Goal: Task Accomplishment & Management: Manage account settings

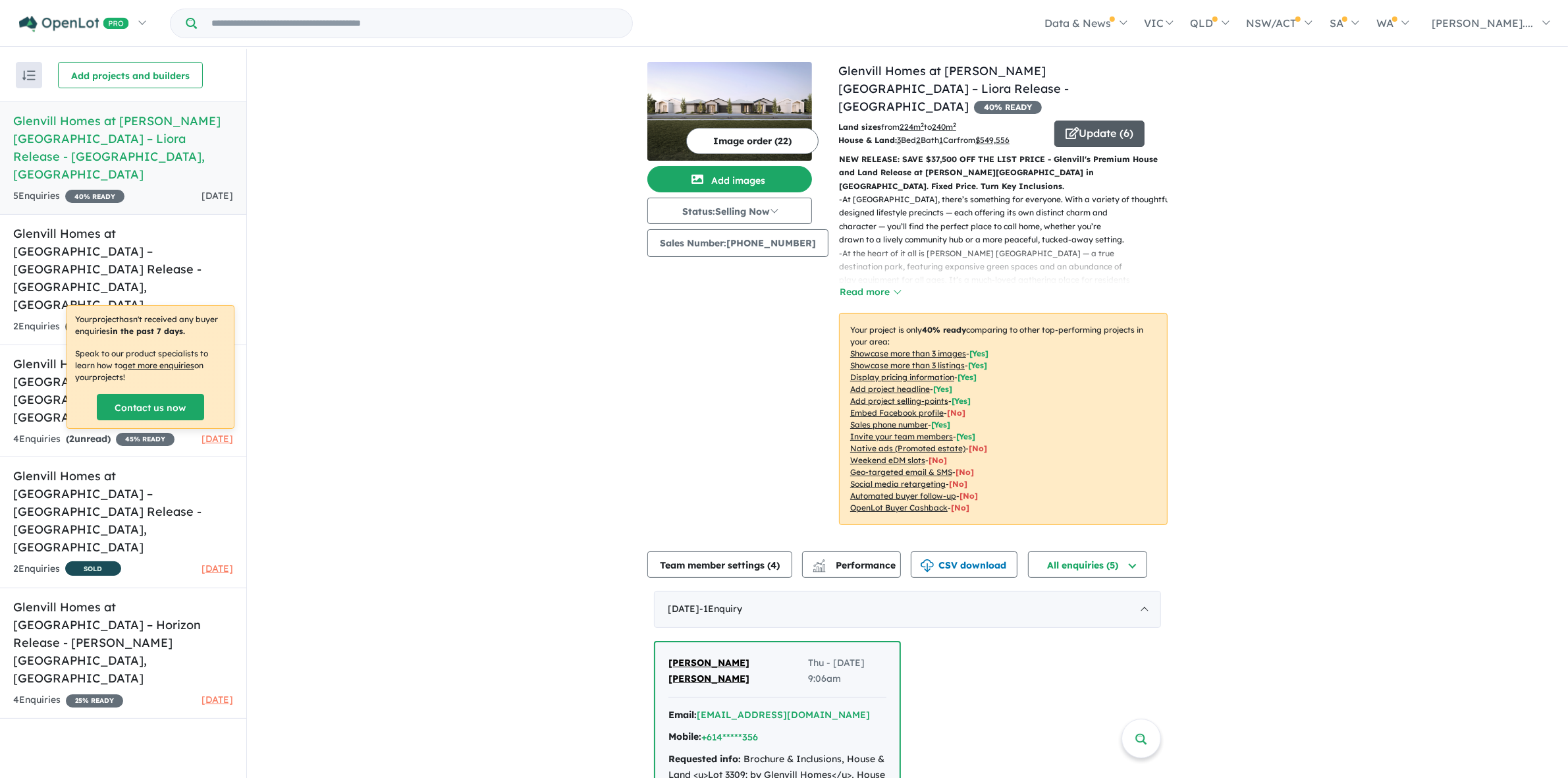
click at [1082, 120] on button "Update ( 6 )" at bounding box center [1099, 133] width 90 height 26
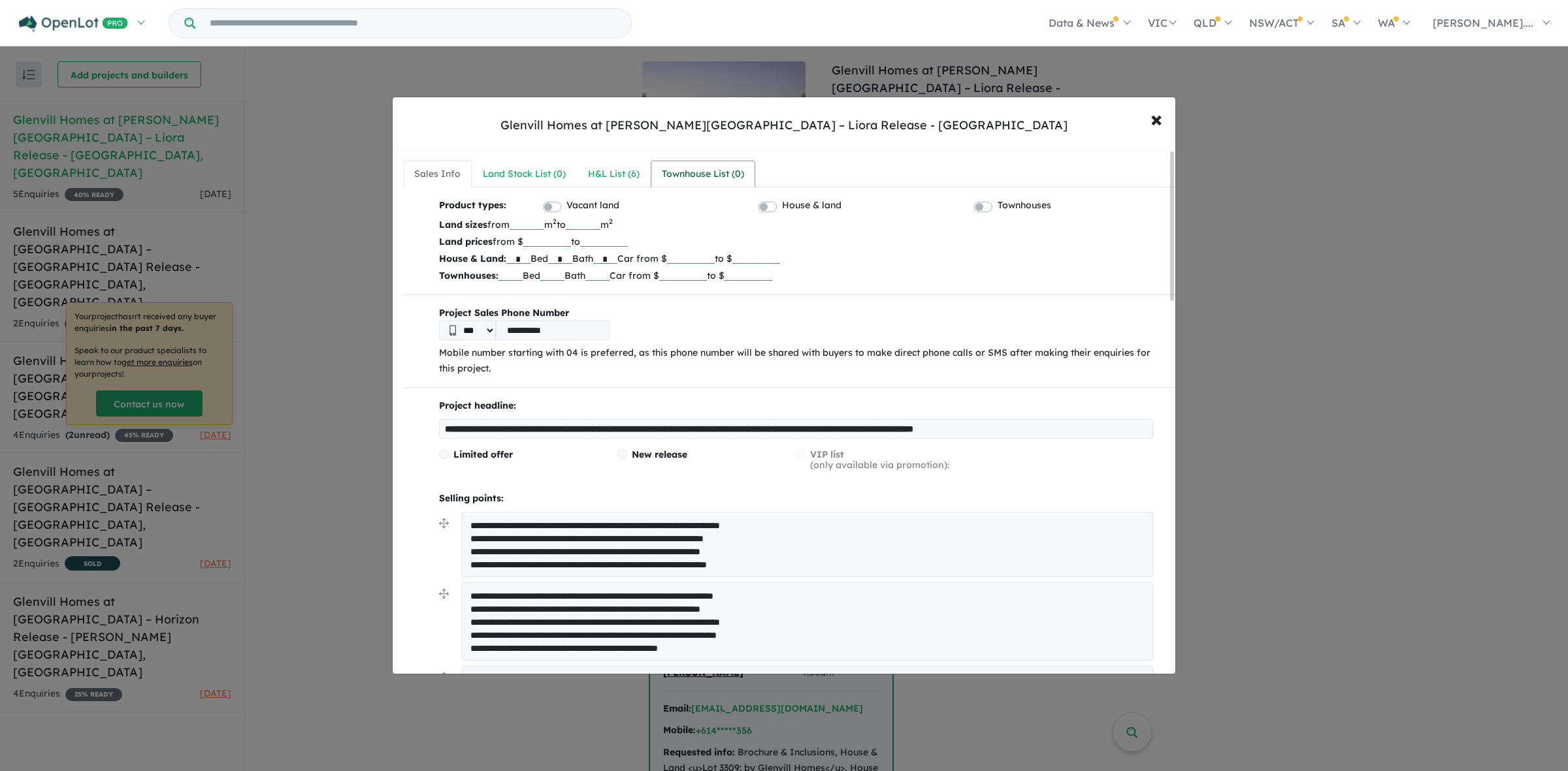
click at [697, 181] on div "Townhouse List ( 0 )" at bounding box center [703, 173] width 82 height 15
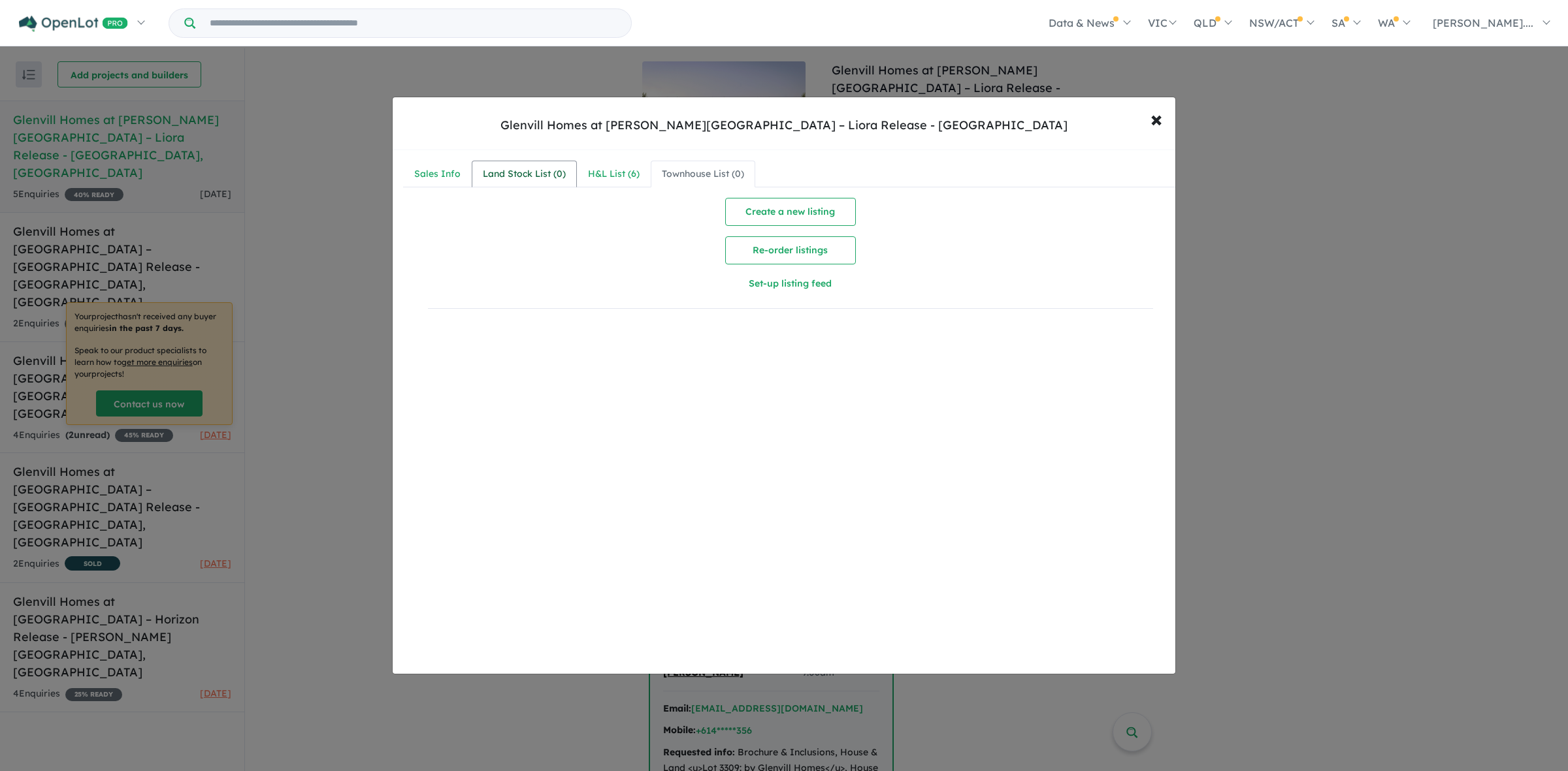
click at [511, 168] on div "Land Stock List ( 0 )" at bounding box center [524, 173] width 83 height 15
click at [608, 169] on div "H&L List ( 6 )" at bounding box center [613, 173] width 51 height 15
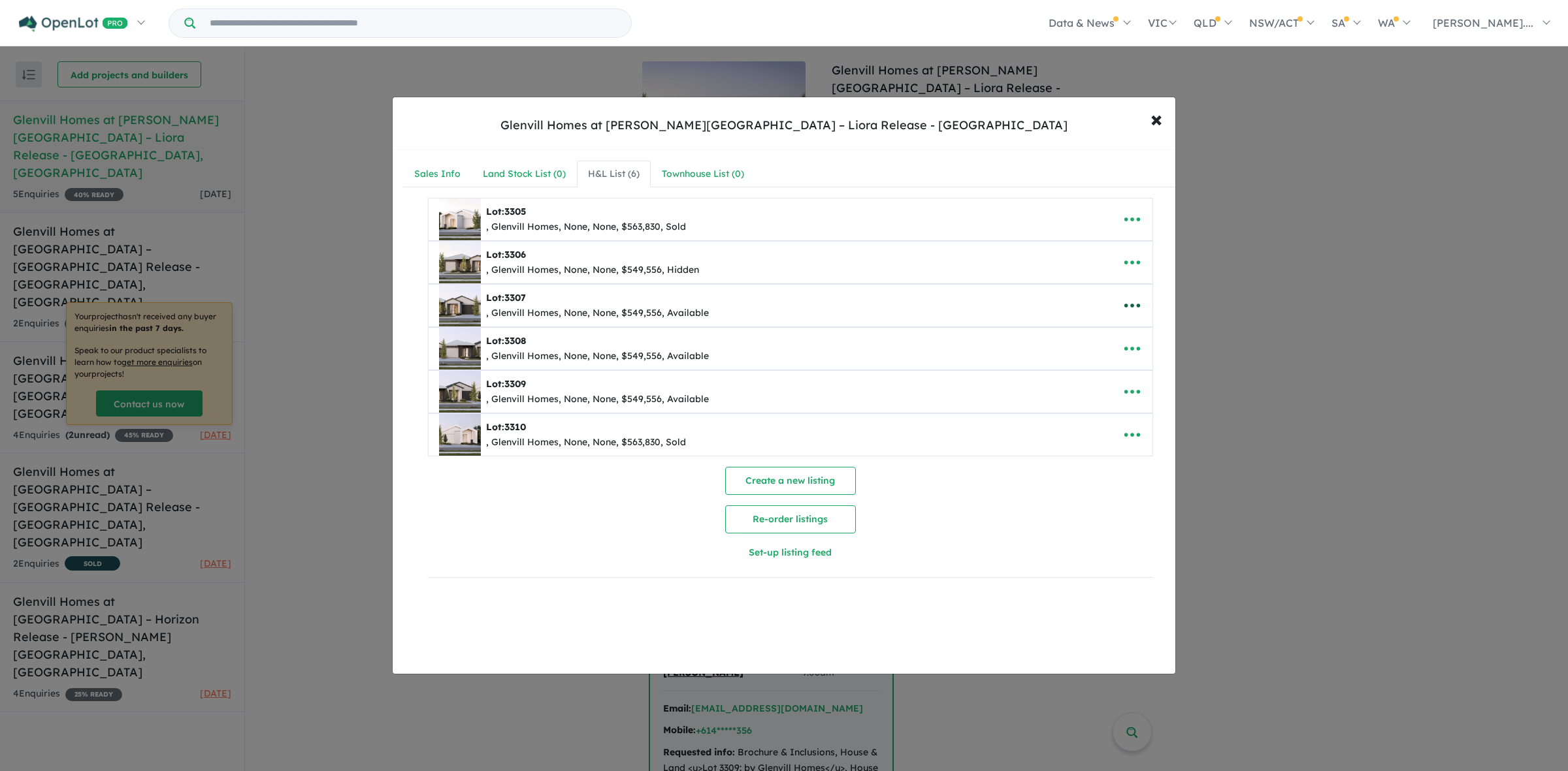
click at [1134, 308] on icon "button" at bounding box center [1131, 306] width 15 height 4
click at [1108, 340] on link "Edit" at bounding box center [1103, 338] width 97 height 30
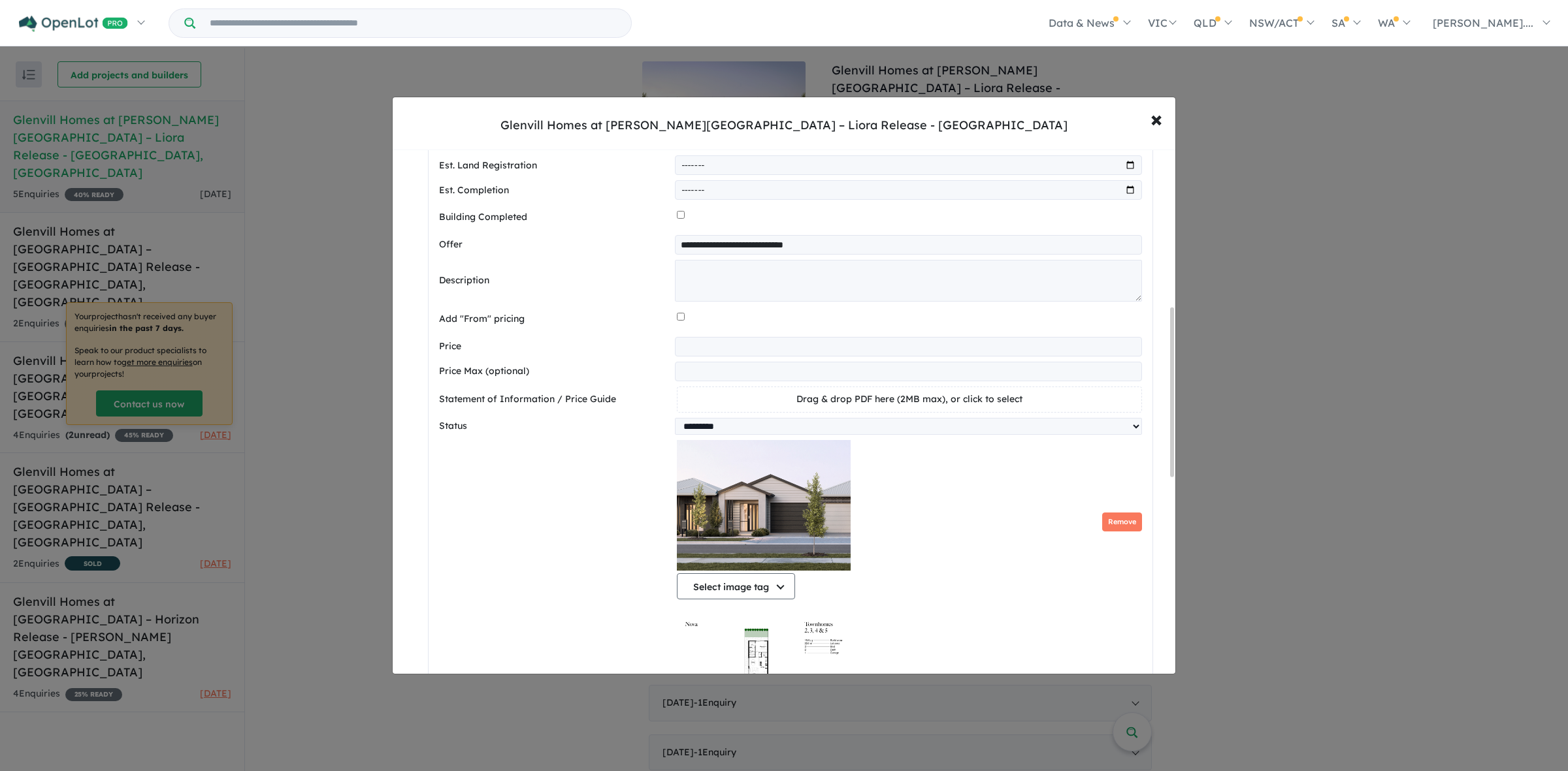
scroll to position [489, 0]
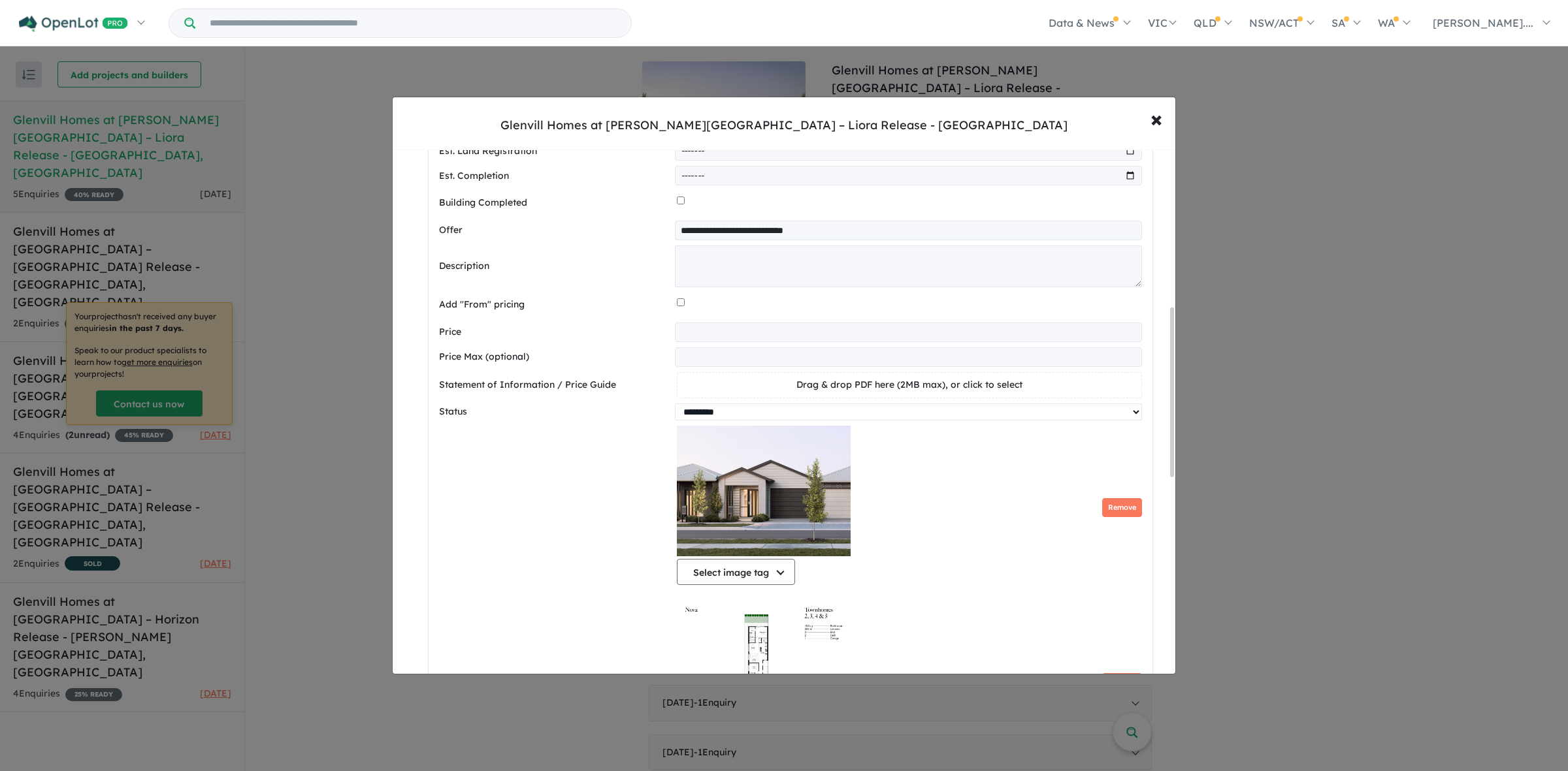
click at [729, 414] on select "********* ******** **** ******" at bounding box center [908, 412] width 466 height 17
select select "******"
click at [675, 407] on select "********* ******** **** ******" at bounding box center [908, 412] width 466 height 17
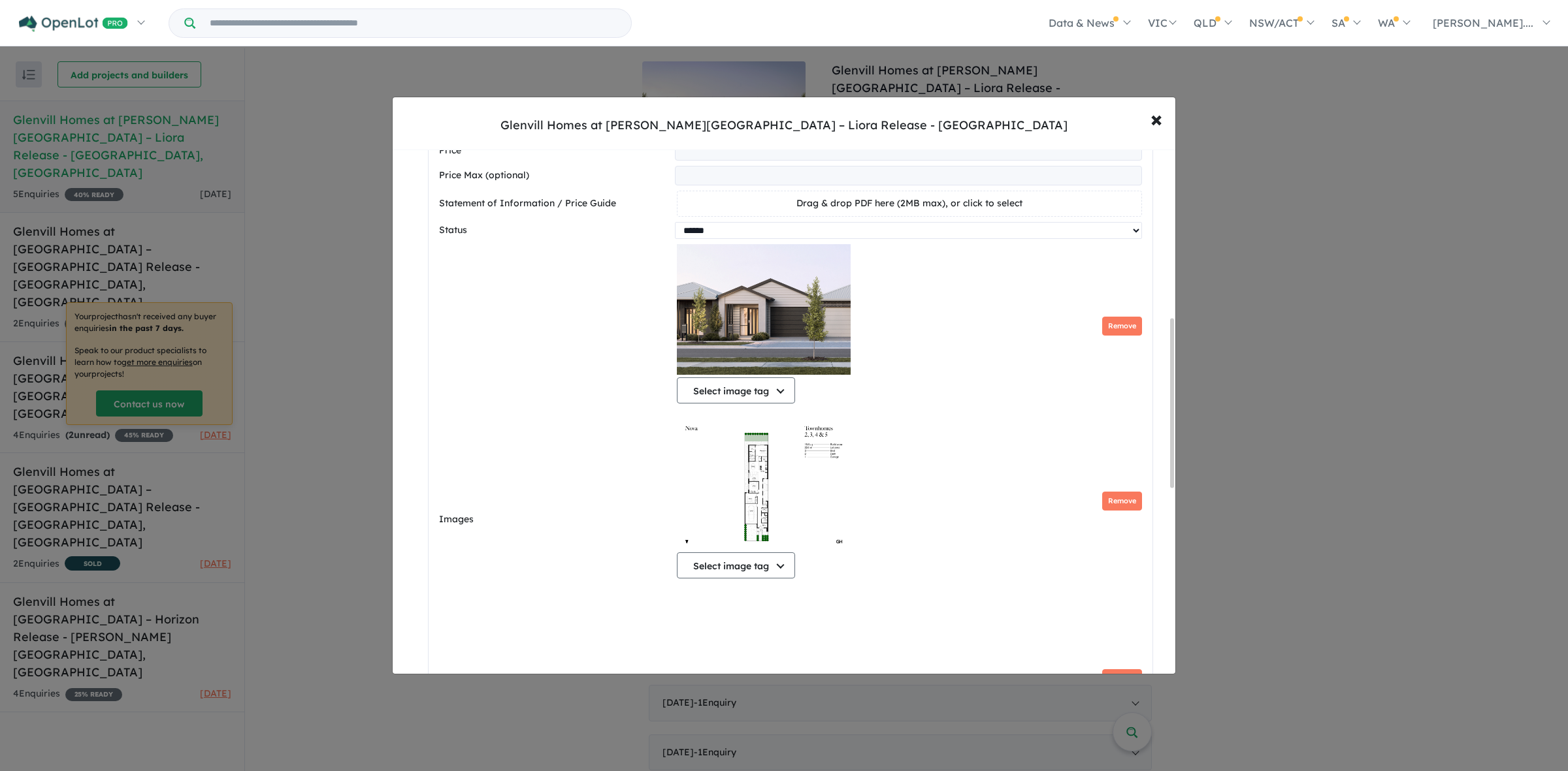
scroll to position [897, 0]
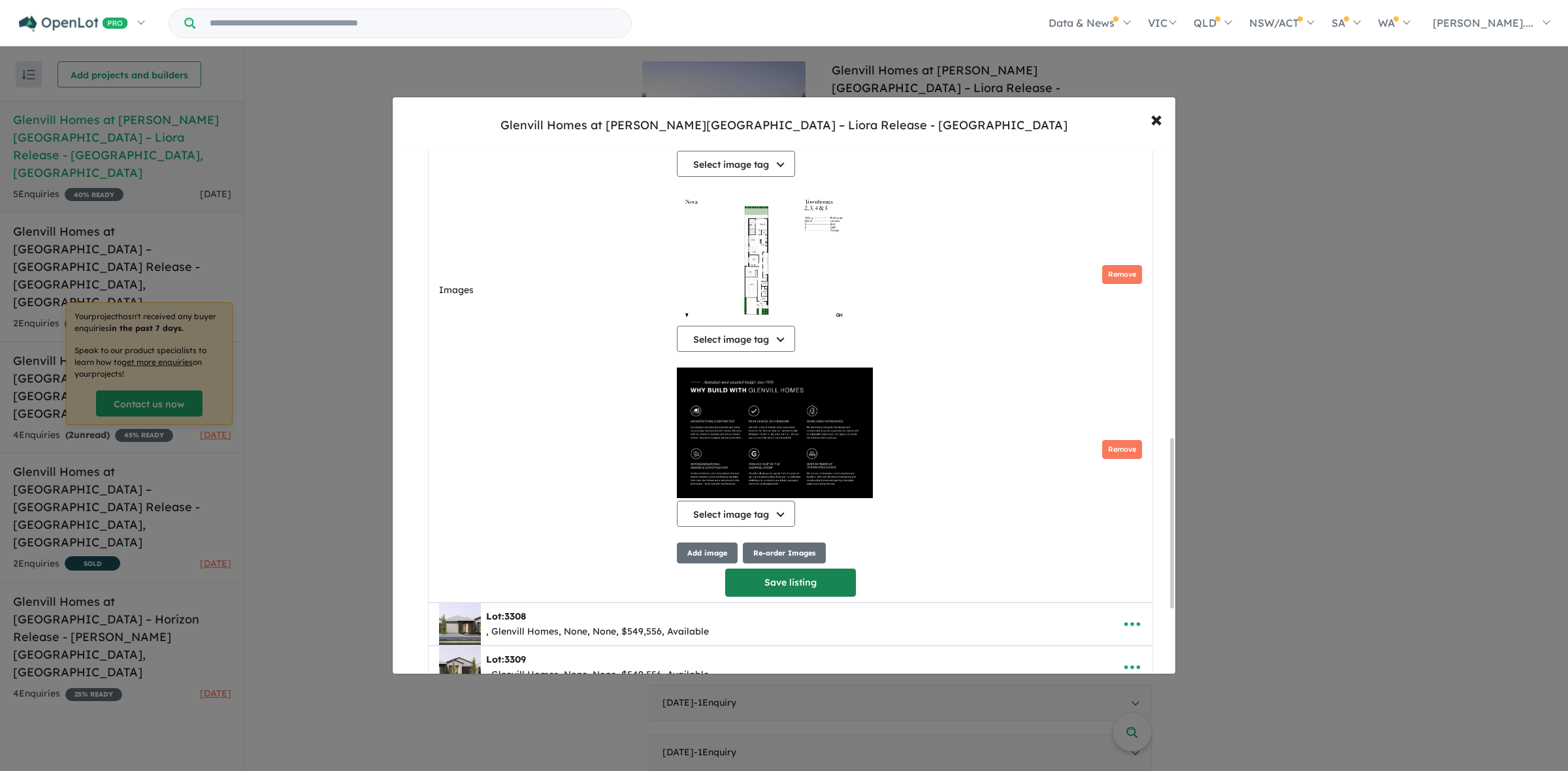
click at [780, 584] on button "Save listing" at bounding box center [790, 582] width 131 height 28
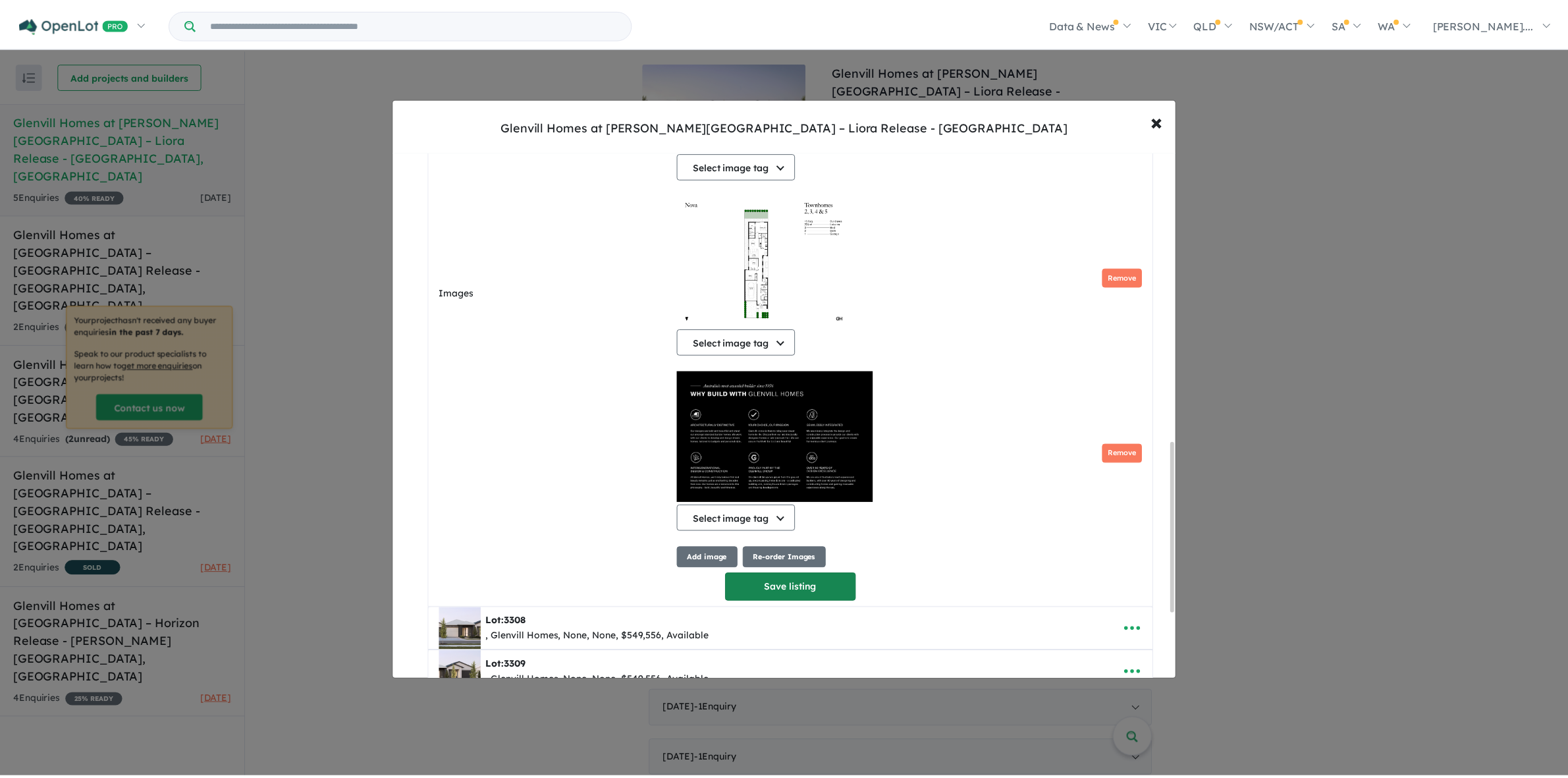
scroll to position [0, 0]
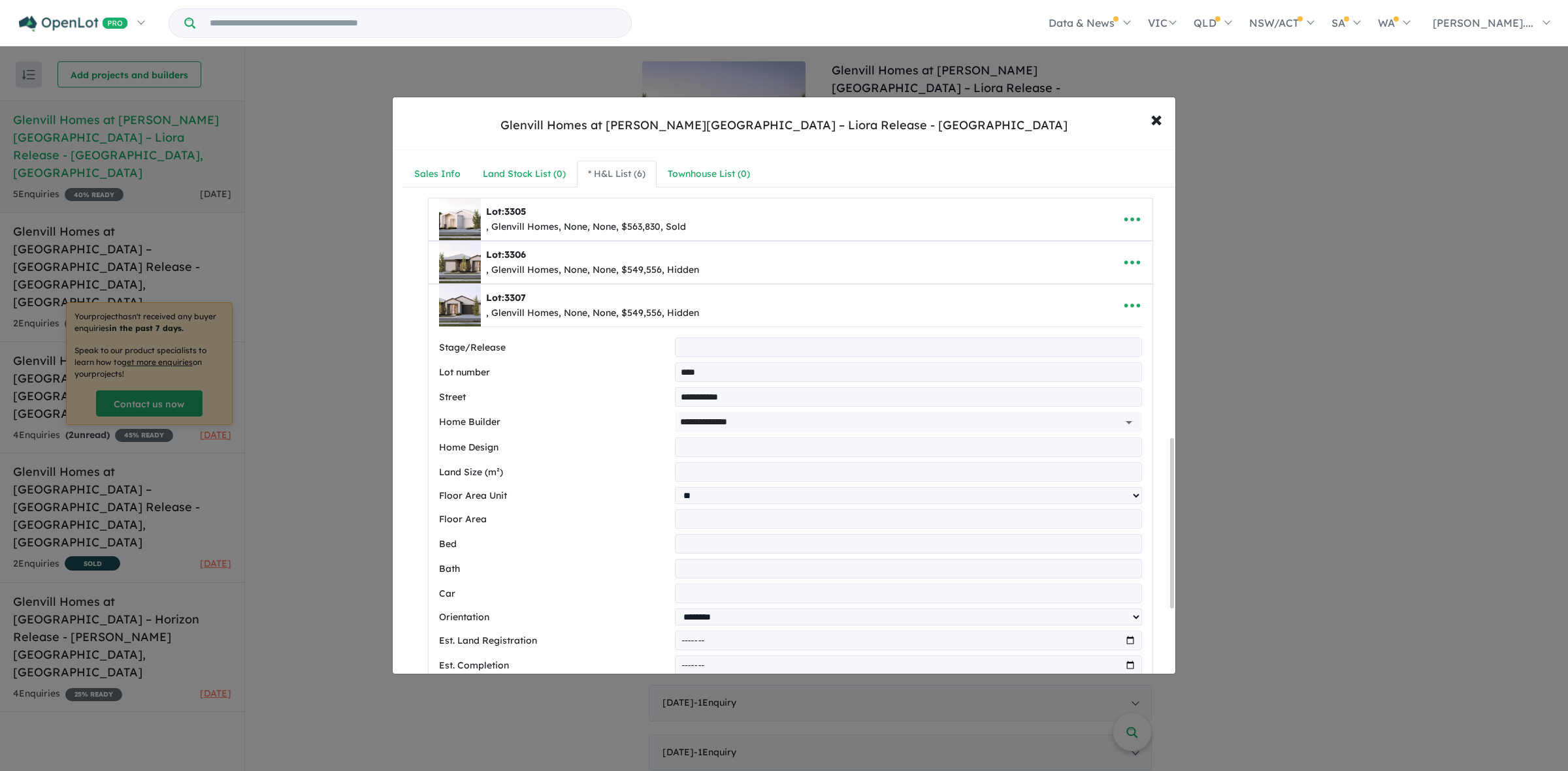
select select "******"
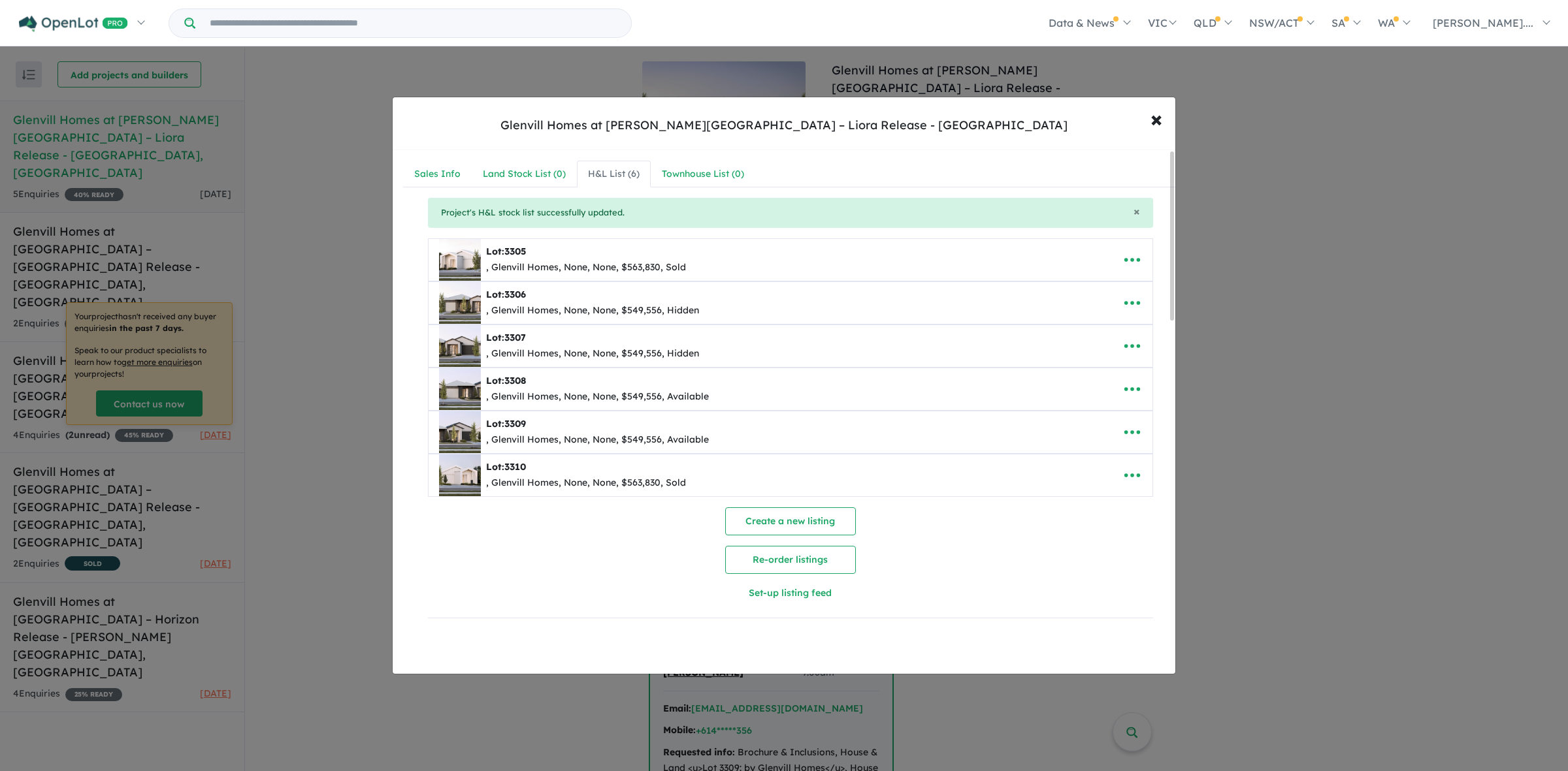
drag, startPoint x: 1293, startPoint y: 304, endPoint x: 1414, endPoint y: 298, distance: 121.1
click at [1293, 304] on div "**********" at bounding box center [784, 386] width 1568 height 771
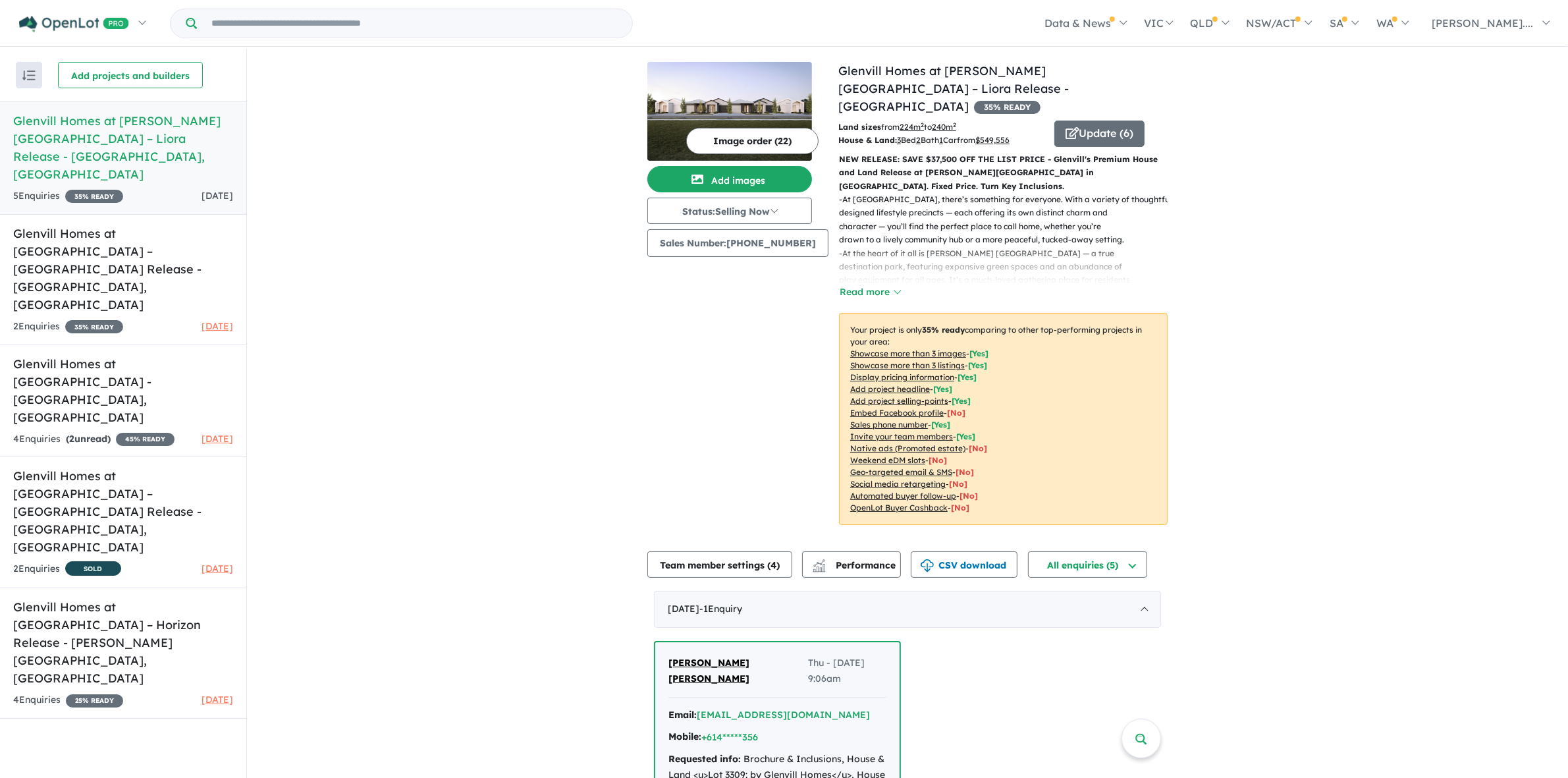
click at [446, 419] on div "View 5 projects in your account Glenvill Homes at [PERSON_NAME][GEOGRAPHIC_DATA…" at bounding box center [907, 559] width 1321 height 1020
click at [373, 458] on div "View 5 projects in your account Glenvill Homes at [PERSON_NAME][GEOGRAPHIC_DATA…" at bounding box center [907, 559] width 1321 height 1020
click at [165, 599] on h5 "Glenvill Homes at [GEOGRAPHIC_DATA] – Horizon Release - [PERSON_NAME][GEOGRAPHI…" at bounding box center [123, 643] width 220 height 89
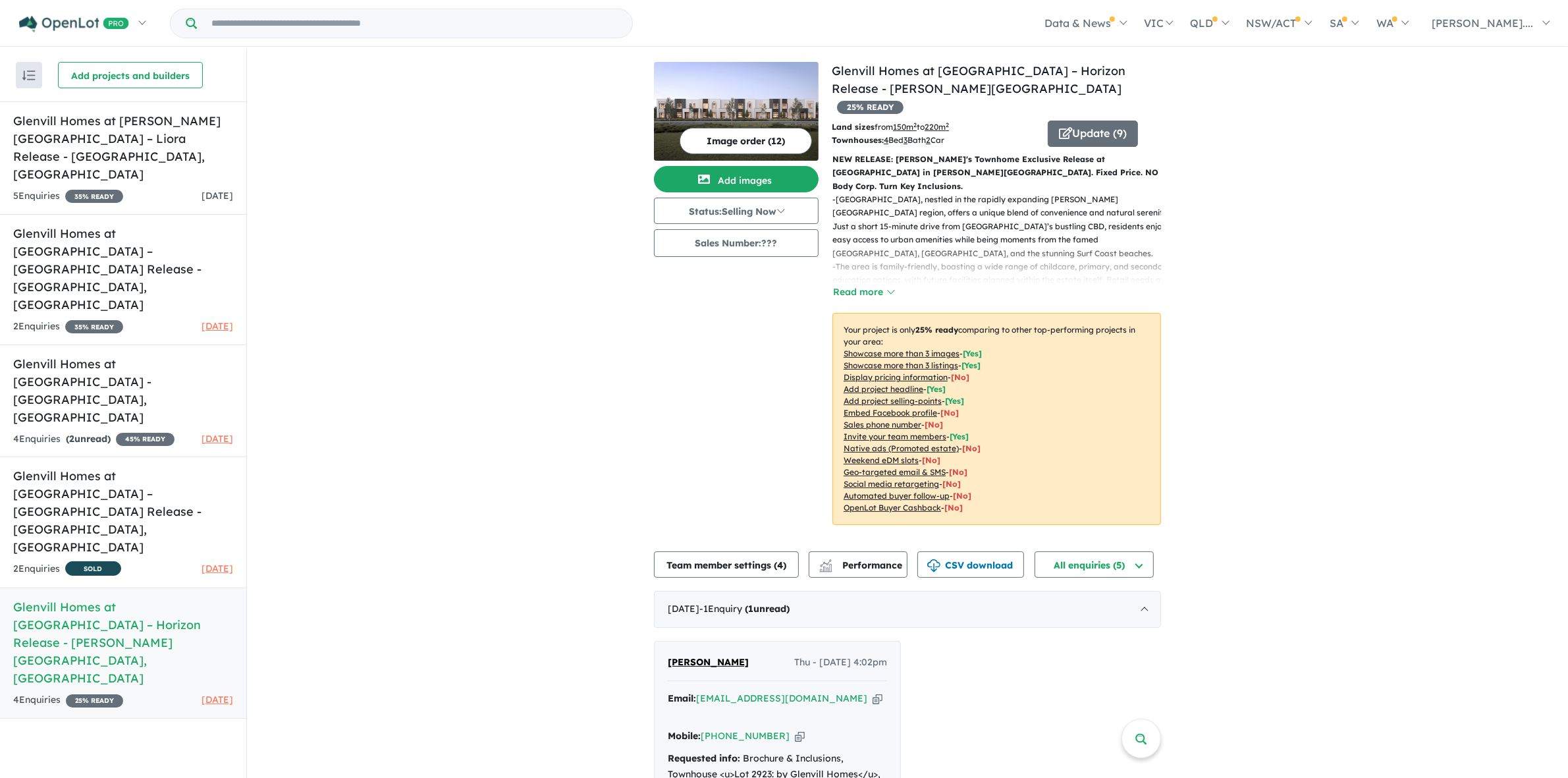
click at [1150, 120] on div "Update ( 9 )" at bounding box center [1105, 134] width 113 height 27
click at [1109, 120] on button "Update ( 9 )" at bounding box center [1093, 133] width 90 height 26
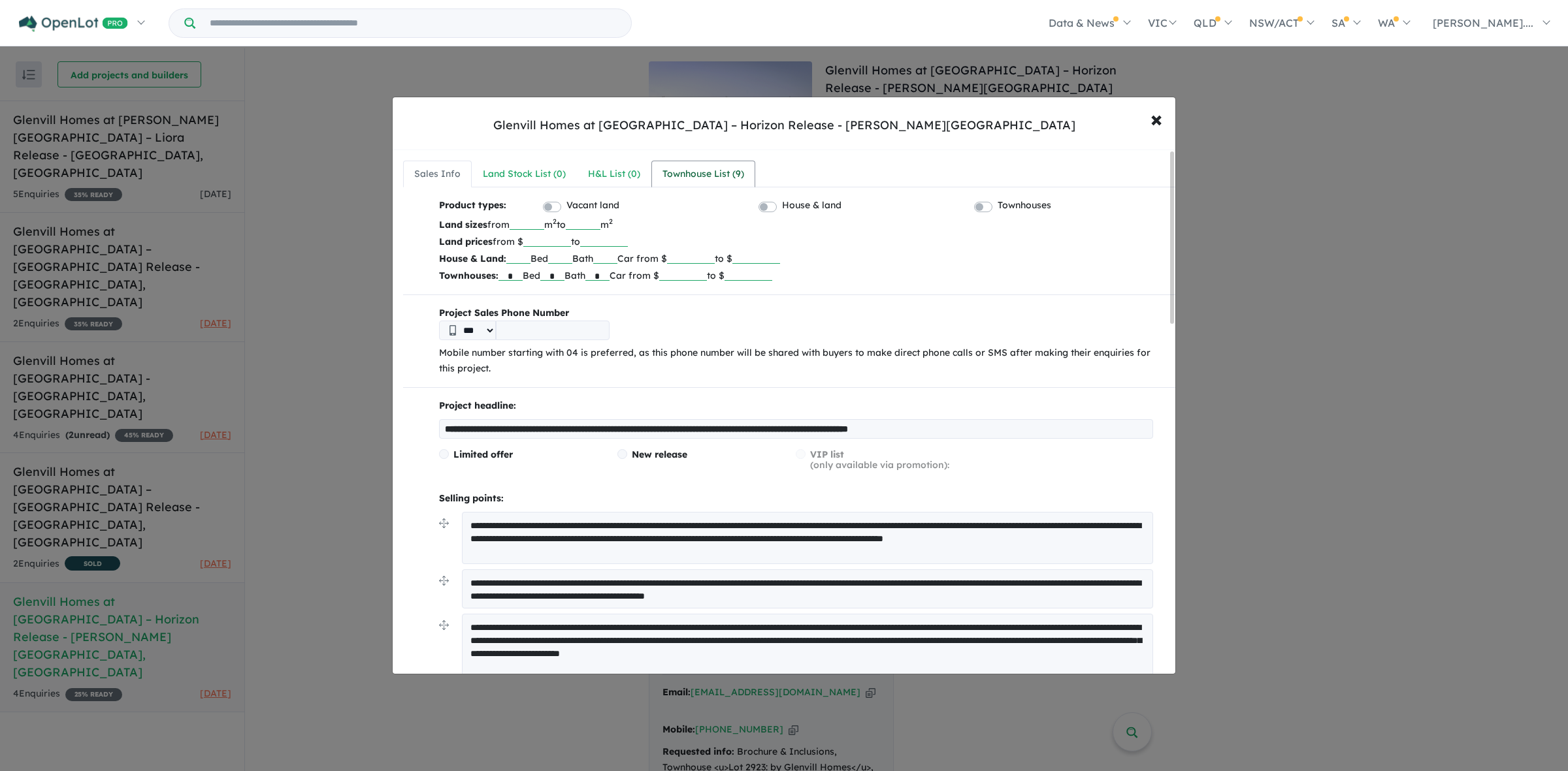
click at [722, 178] on div "Townhouse List ( 9 )" at bounding box center [703, 173] width 81 height 15
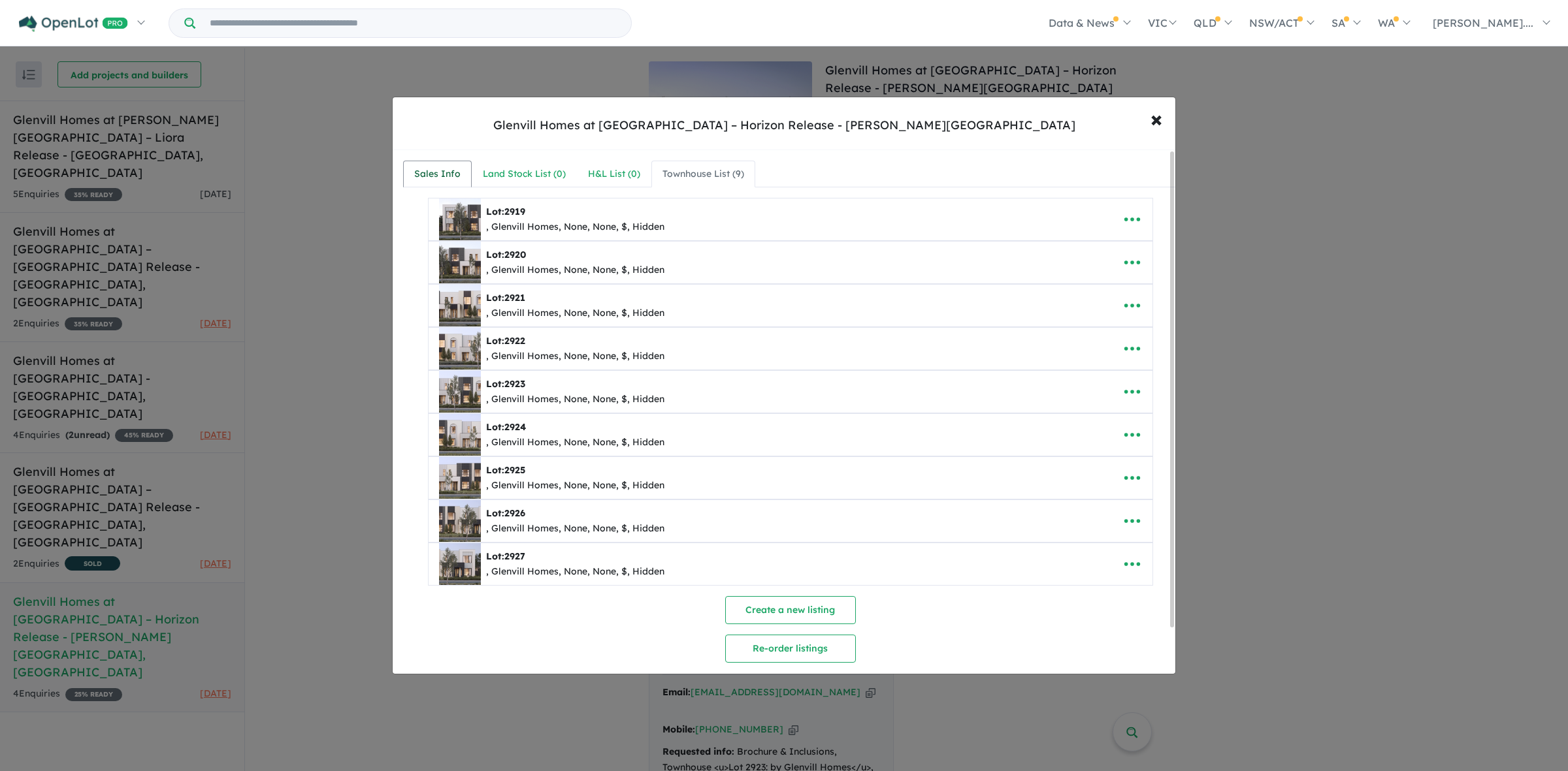
click at [452, 164] on link "Sales Info" at bounding box center [437, 174] width 69 height 27
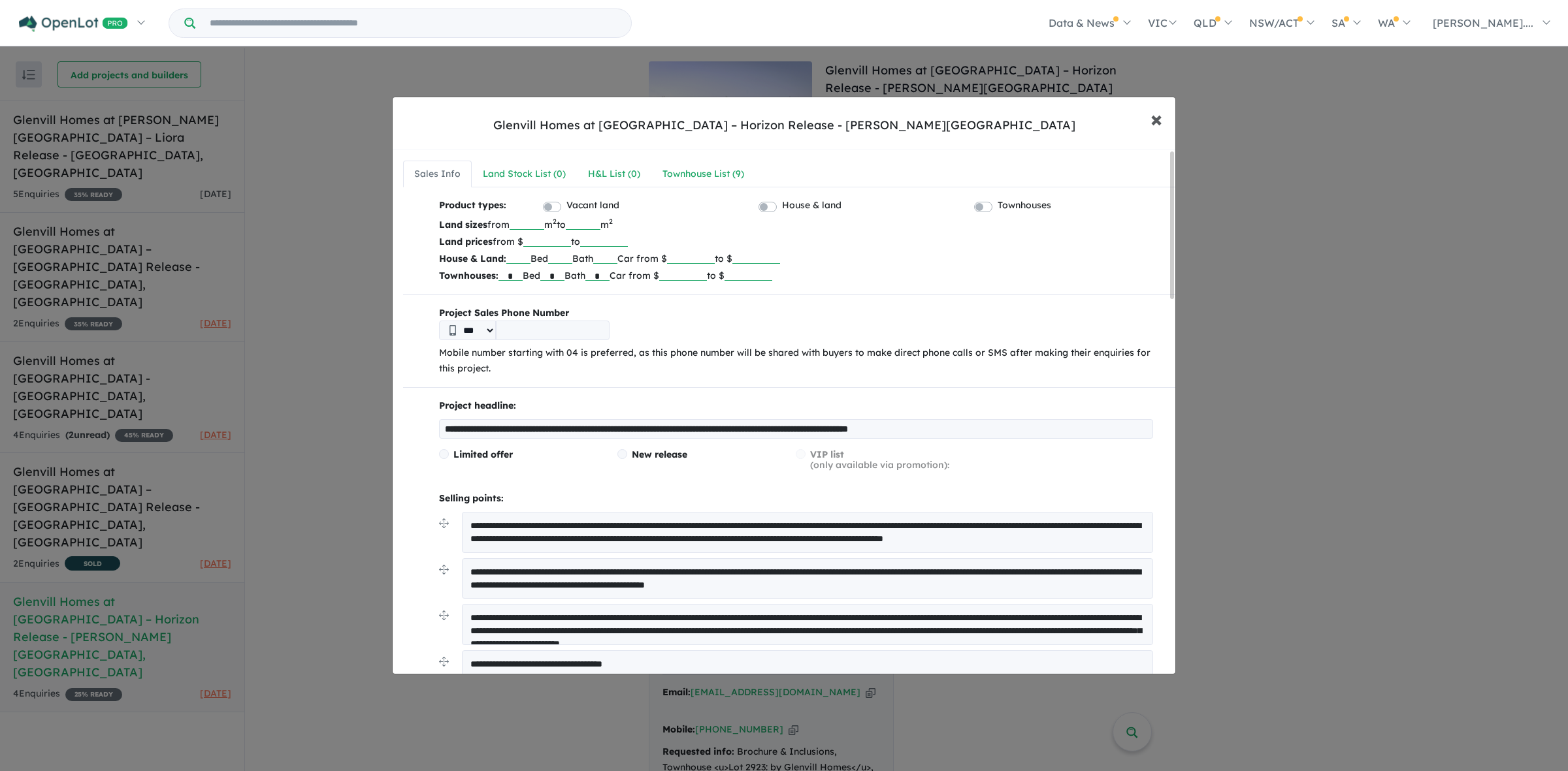
click at [1163, 119] on button "× Close" at bounding box center [1156, 118] width 38 height 35
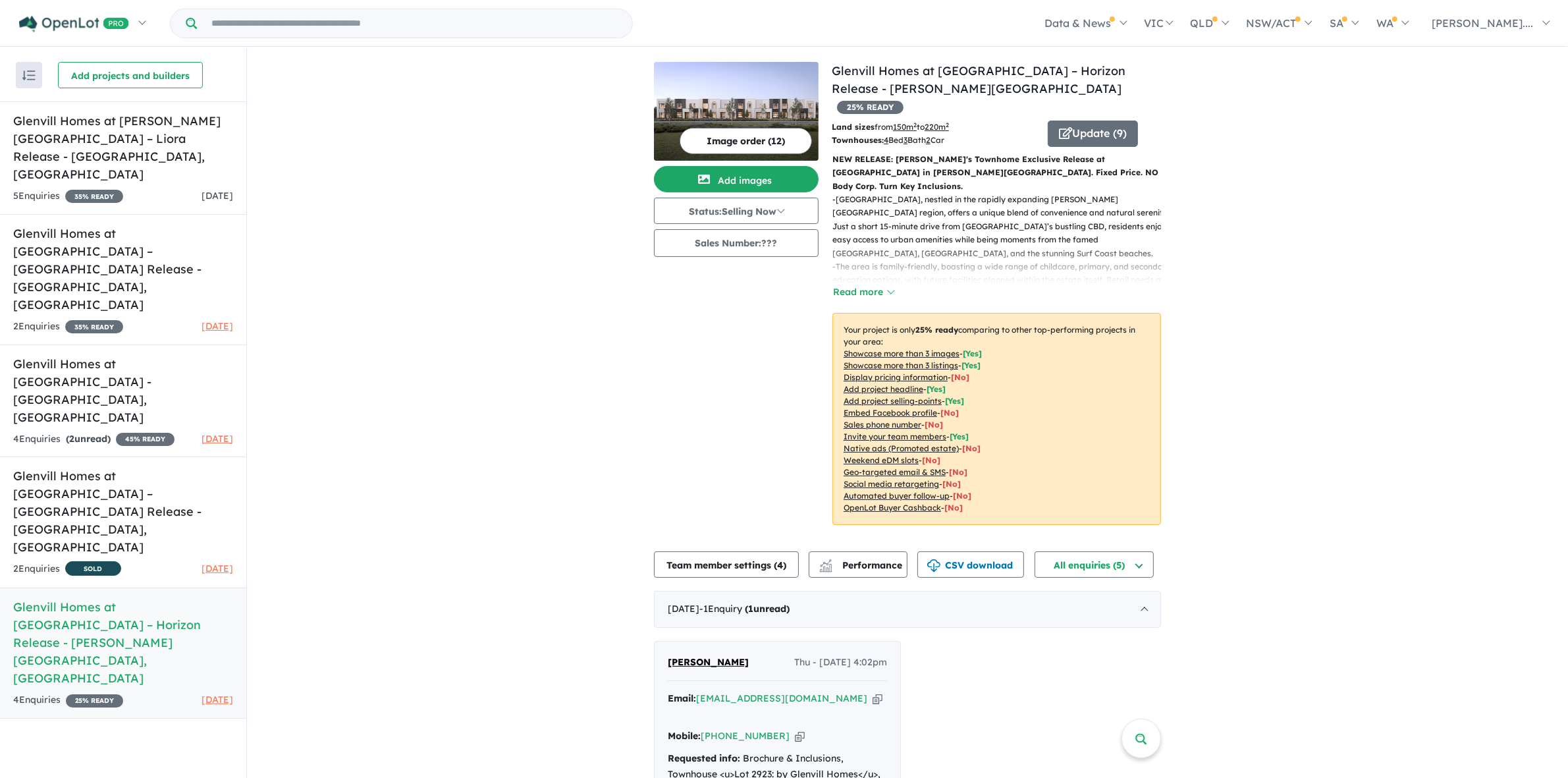
click at [1488, 237] on div "View 5 projects in your account Glenvill Homes at [GEOGRAPHIC_DATA] – Horizon R…" at bounding box center [907, 511] width 1321 height 925
click at [754, 244] on button "Sales Number: ???" at bounding box center [736, 243] width 165 height 27
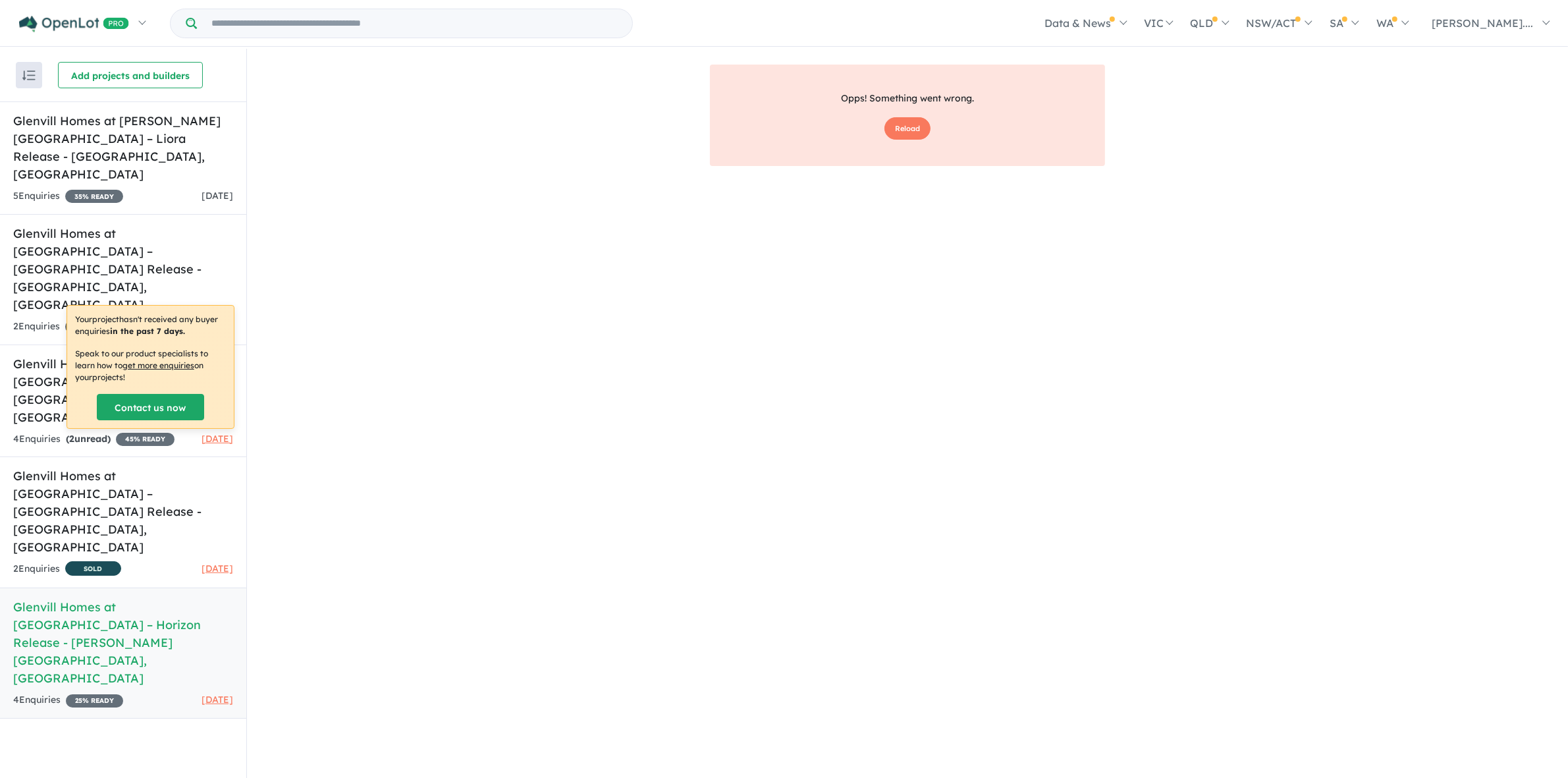
click at [340, 453] on div "Opps! Something went wrong. Reload" at bounding box center [907, 430] width 1321 height 732
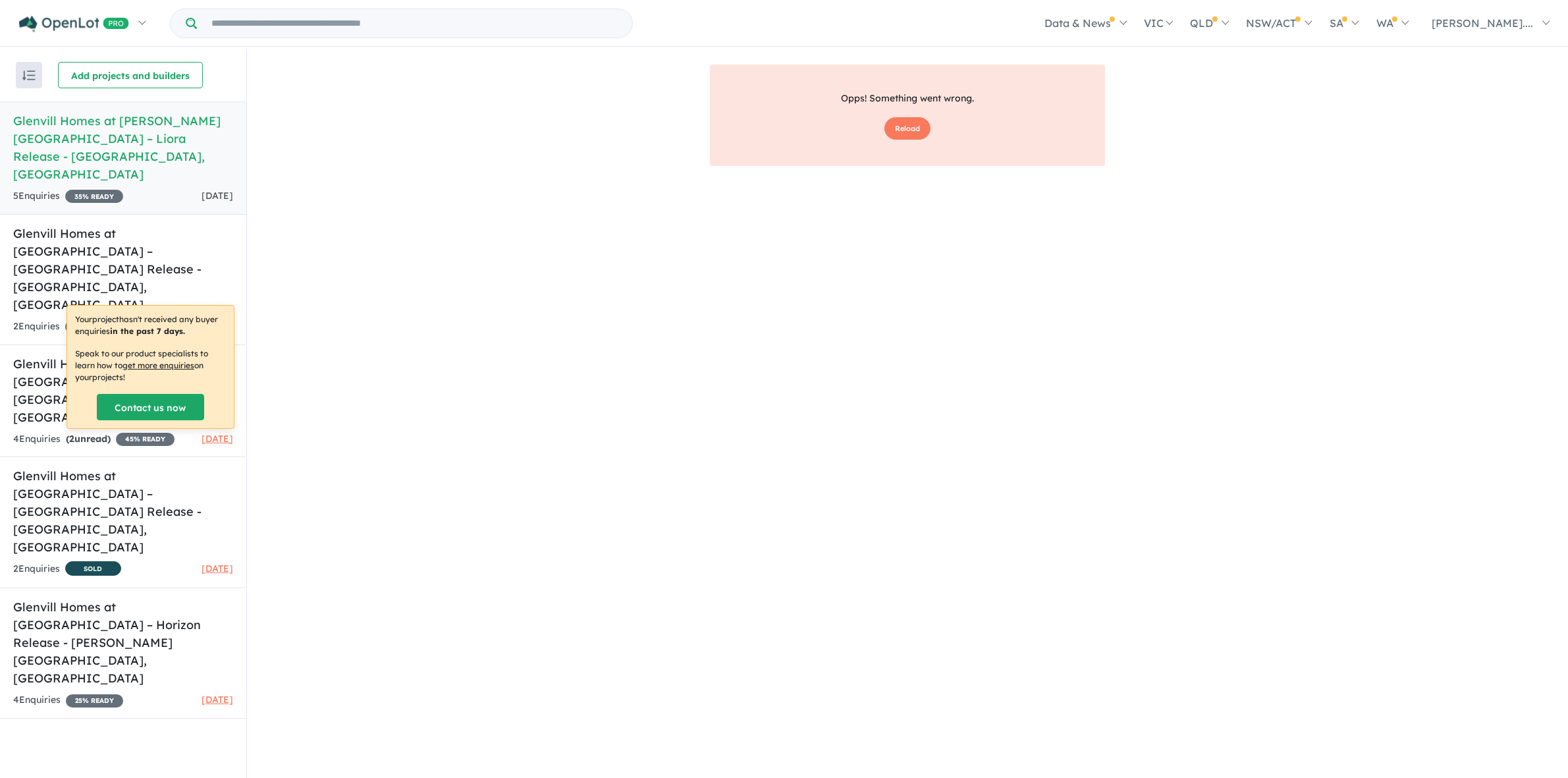
click at [1162, 253] on div "Opps! Something went wrong. Reload" at bounding box center [907, 430] width 1321 height 732
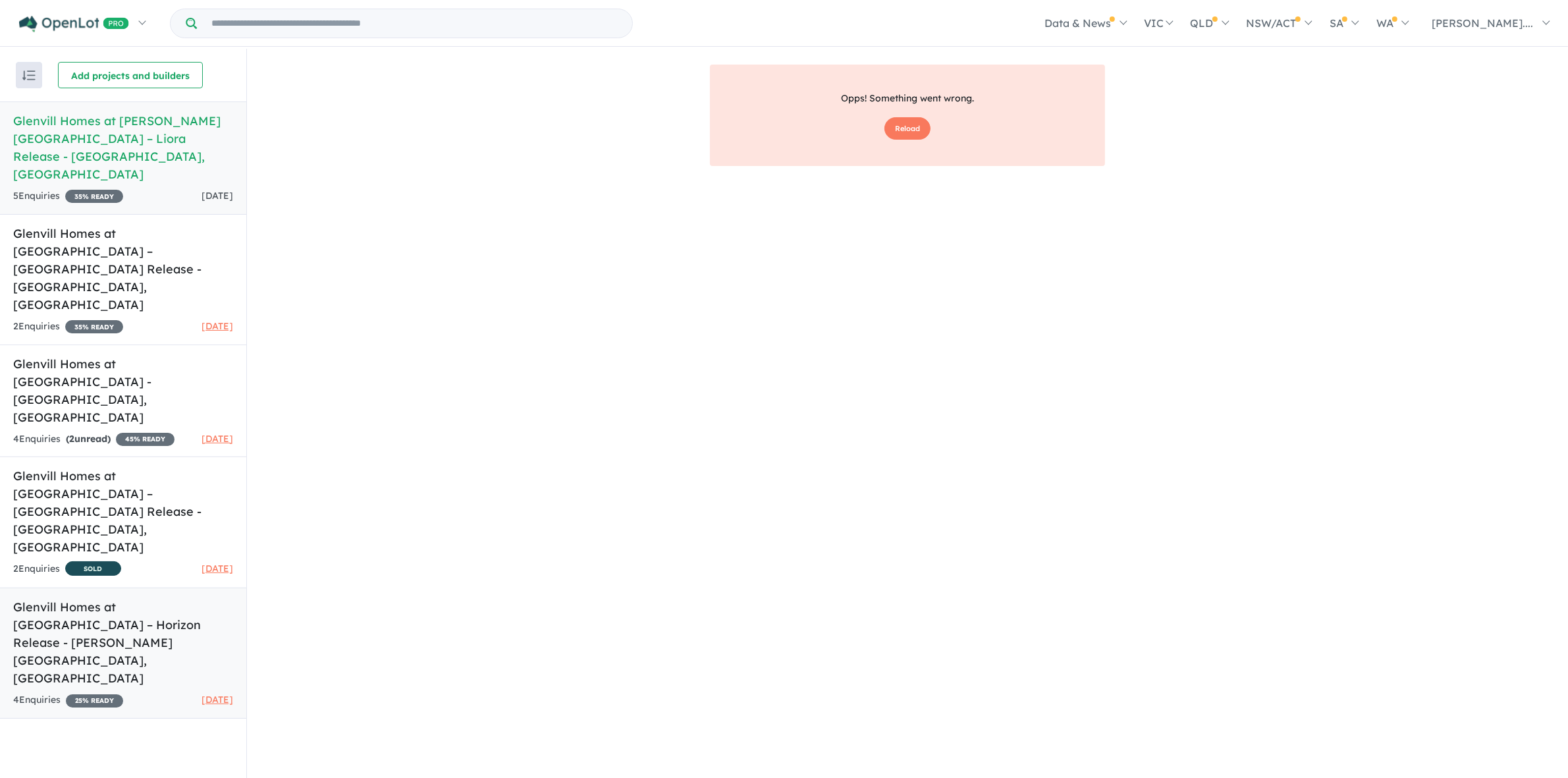
click at [191, 599] on h5 "Glenvill Homes at [GEOGRAPHIC_DATA] – Horizon Release - [PERSON_NAME][GEOGRAPHI…" at bounding box center [123, 643] width 220 height 89
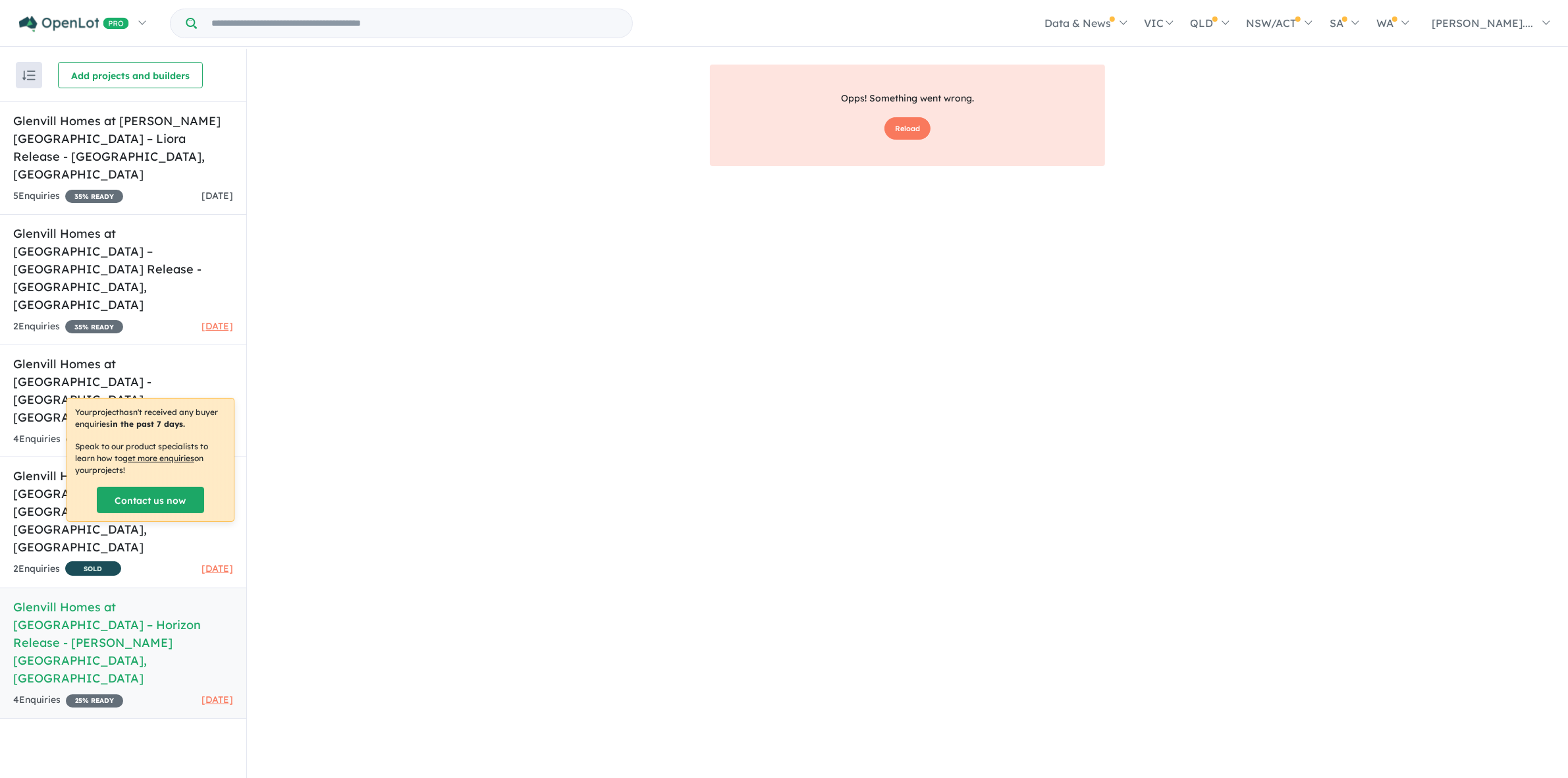
click at [124, 436] on div "Your project hasn't received any buyer enquiries in the past 7 days. Speak to o…" at bounding box center [150, 459] width 167 height 123
click at [67, 439] on div "Your project hasn't received any buyer enquiries in the past 7 days. Speak to o…" at bounding box center [150, 459] width 167 height 123
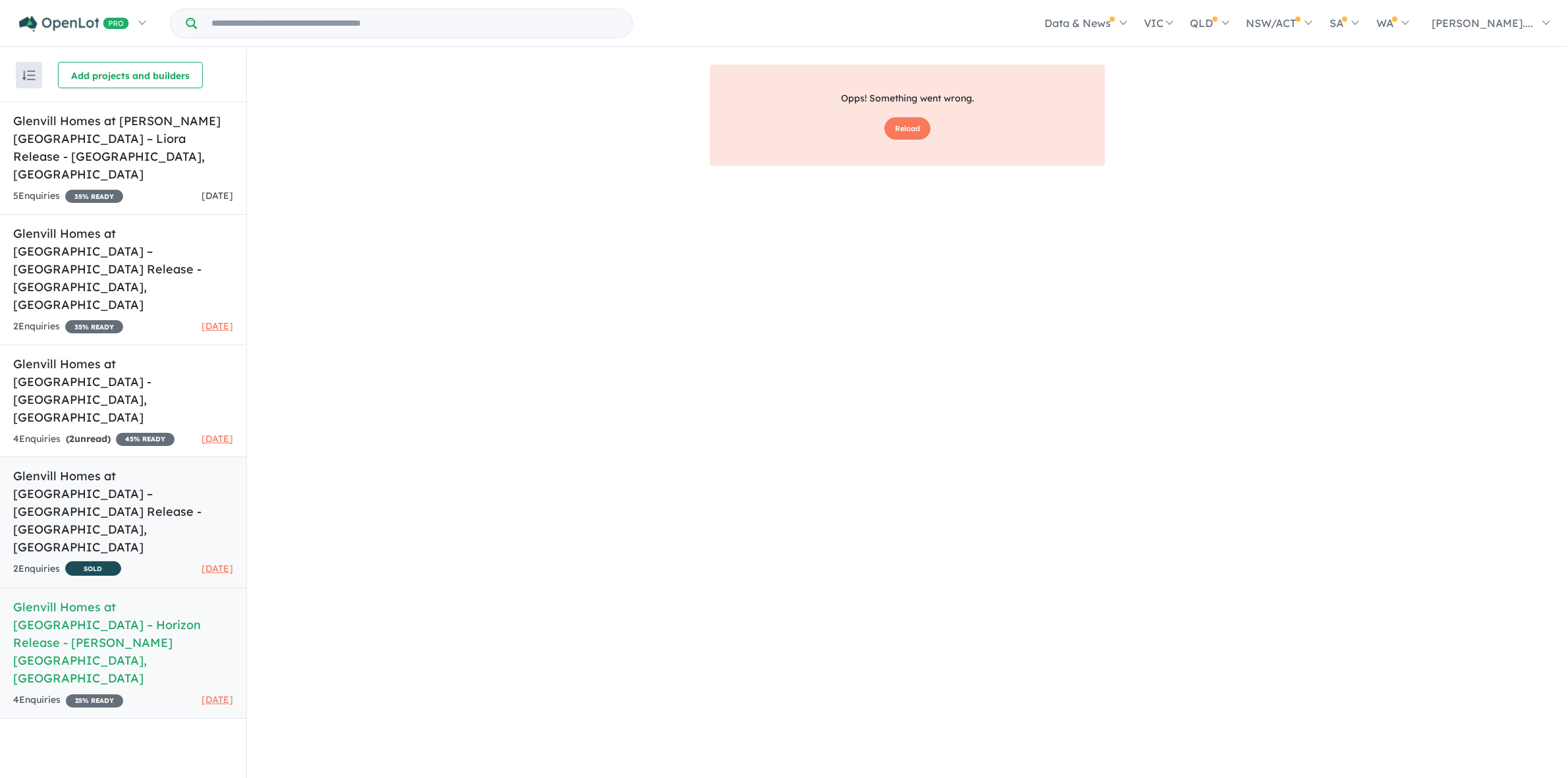
drag, startPoint x: 35, startPoint y: 448, endPoint x: 193, endPoint y: 416, distance: 161.2
click at [34, 599] on h5 "Glenvill Homes at [GEOGRAPHIC_DATA] – Horizon Release - [PERSON_NAME][GEOGRAPHI…" at bounding box center [123, 643] width 220 height 89
drag, startPoint x: 708, startPoint y: 511, endPoint x: 703, endPoint y: 525, distance: 14.9
click at [708, 511] on div "Opps! Something went wrong. Reload" at bounding box center [907, 430] width 1321 height 732
click at [770, 397] on div "Opps! Something went wrong. Reload" at bounding box center [907, 430] width 1321 height 732
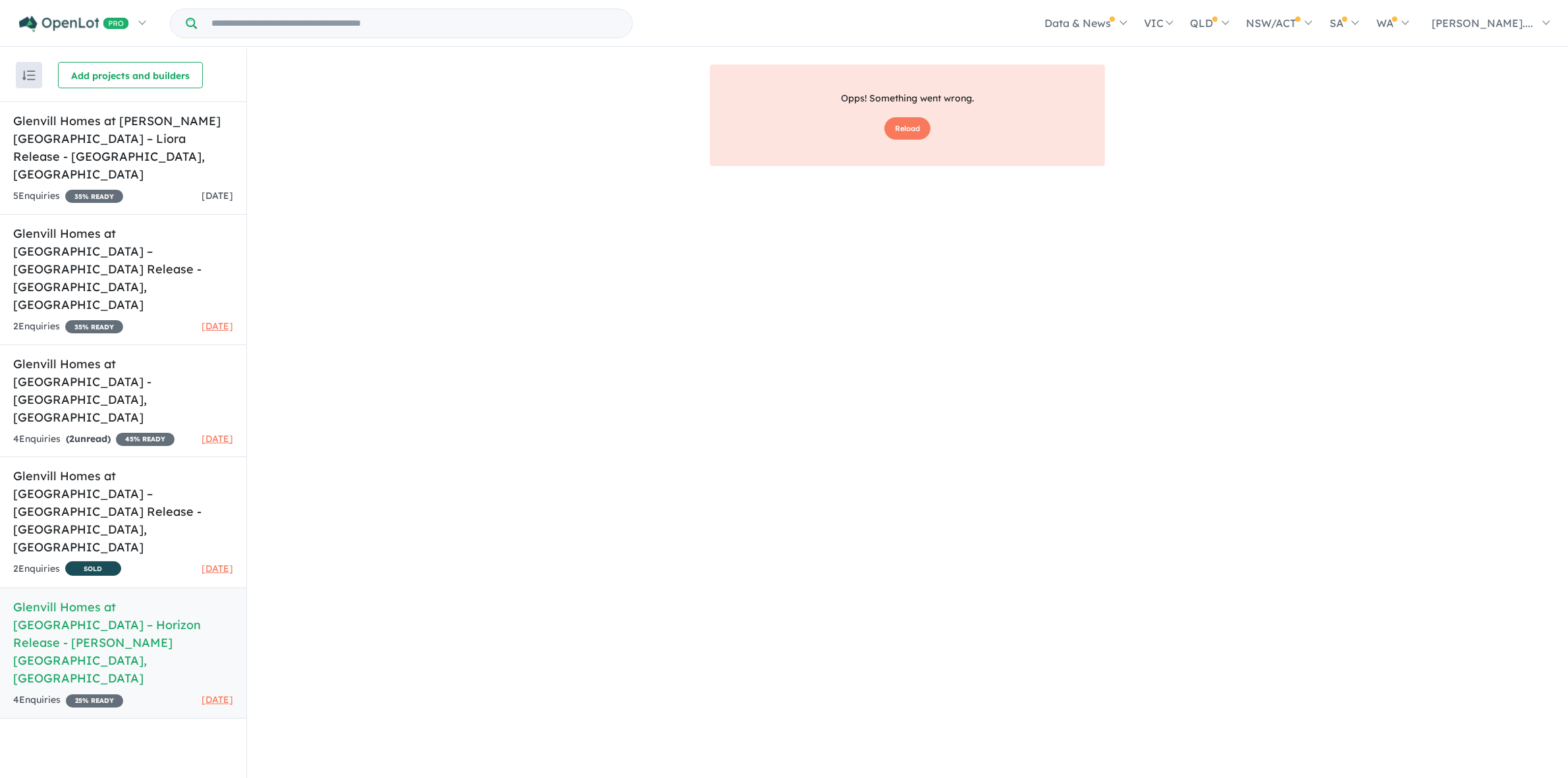
click at [770, 397] on div "Opps! Something went wrong. Reload" at bounding box center [907, 430] width 1321 height 732
click at [1398, 320] on div "Opps! Something went wrong. Reload" at bounding box center [907, 430] width 1321 height 732
click at [194, 599] on h5 "Glenvill Homes at [GEOGRAPHIC_DATA] – Horizon Release - [PERSON_NAME][GEOGRAPHI…" at bounding box center [123, 643] width 220 height 89
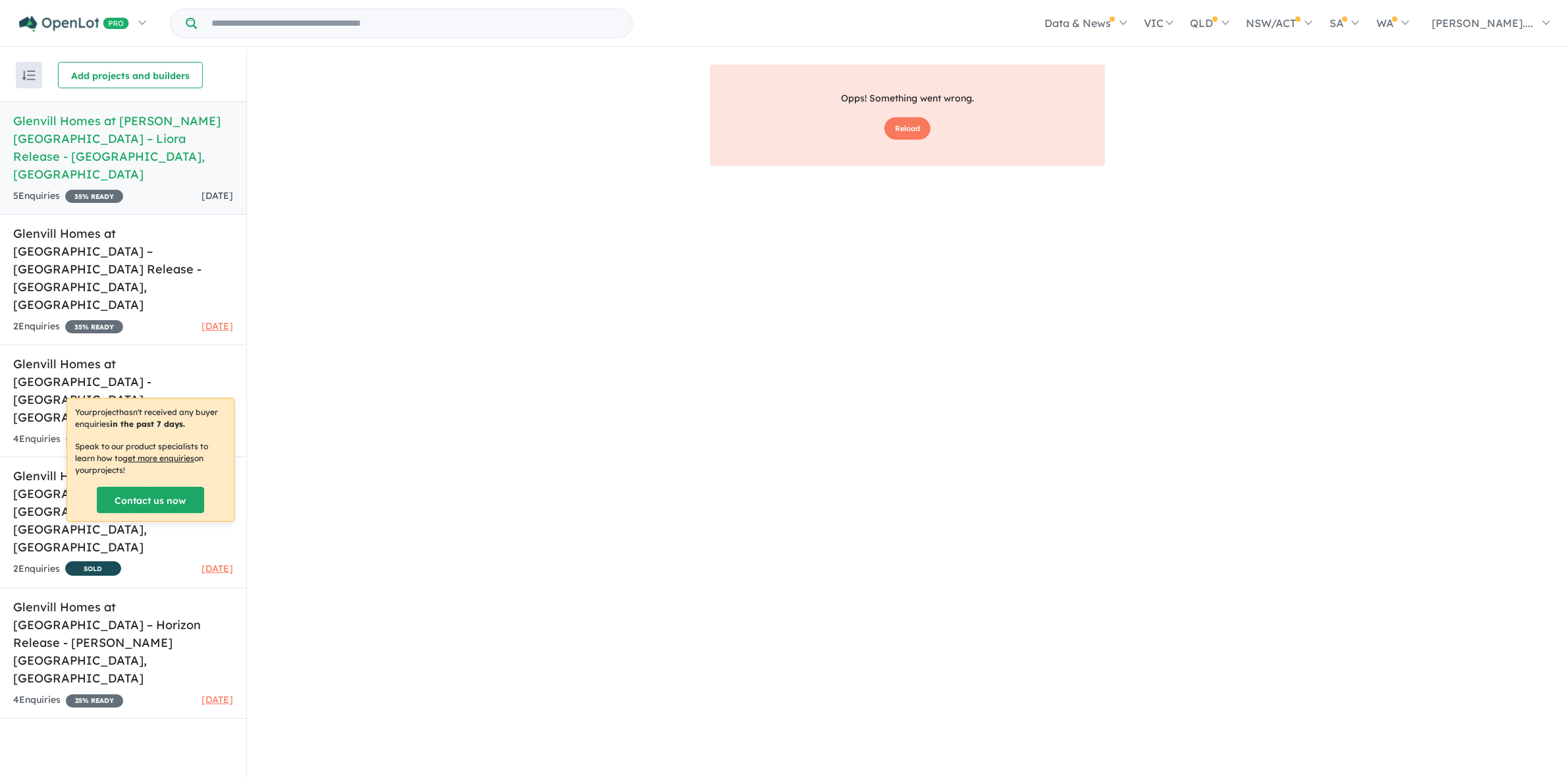
click at [600, 366] on div "Opps! Something went wrong. Reload" at bounding box center [907, 430] width 1321 height 732
